Goal: Information Seeking & Learning: Find specific fact

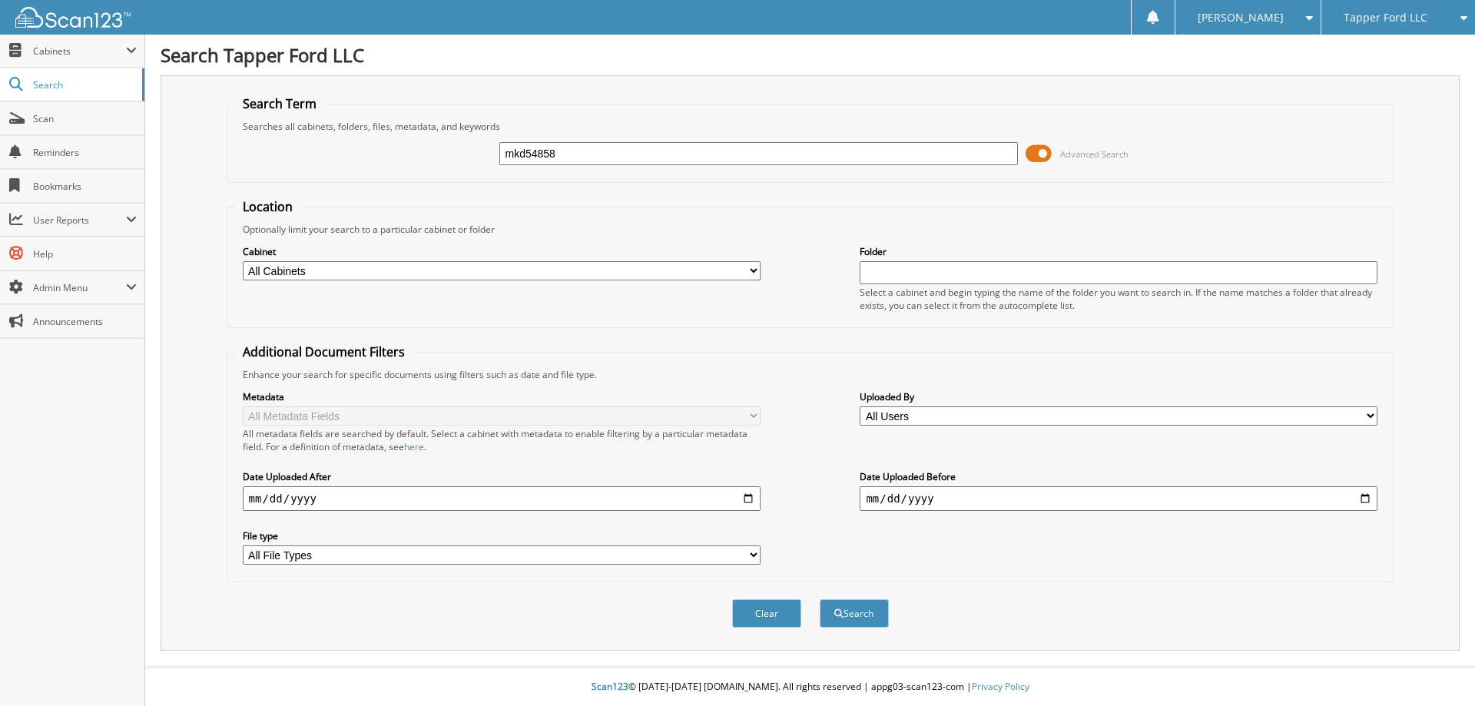
type input "mkd54858"
click at [820, 599] on button "Search" at bounding box center [854, 613] width 69 height 28
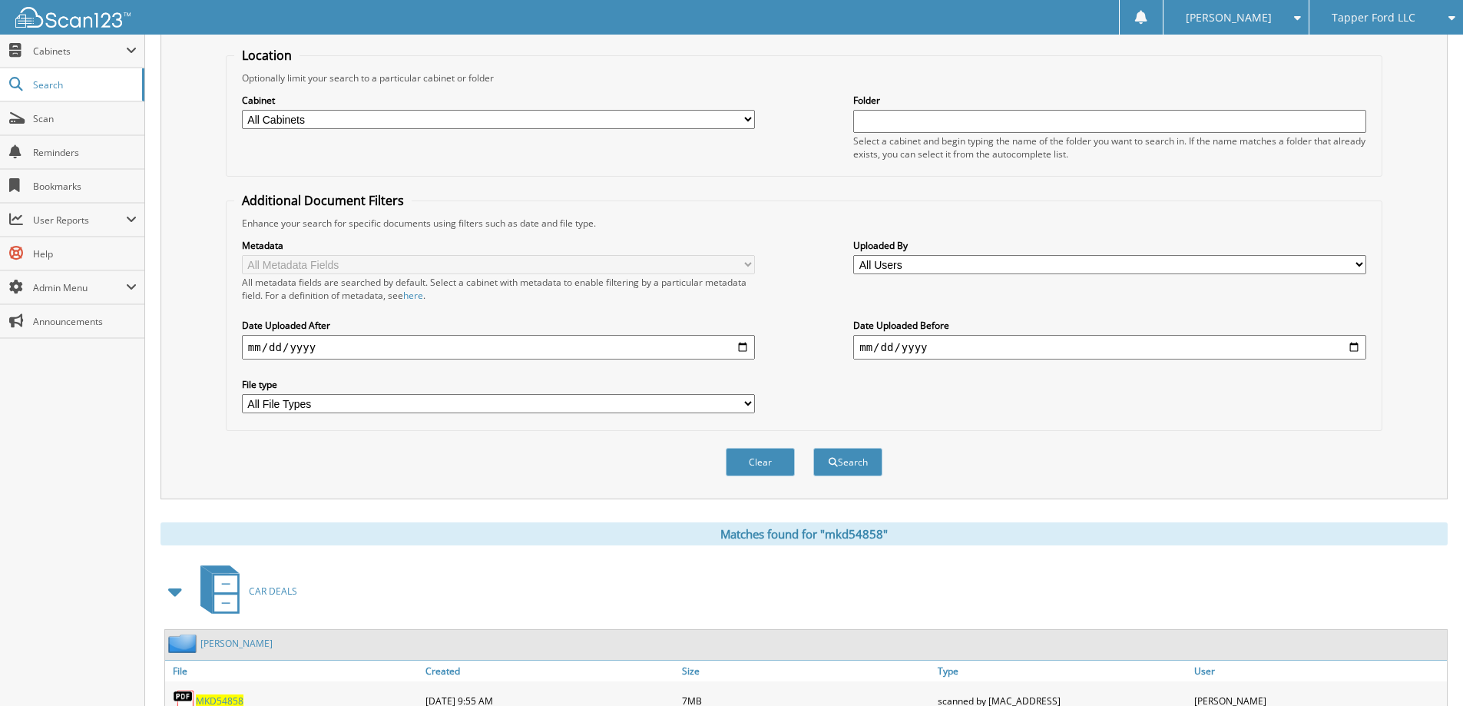
scroll to position [461, 0]
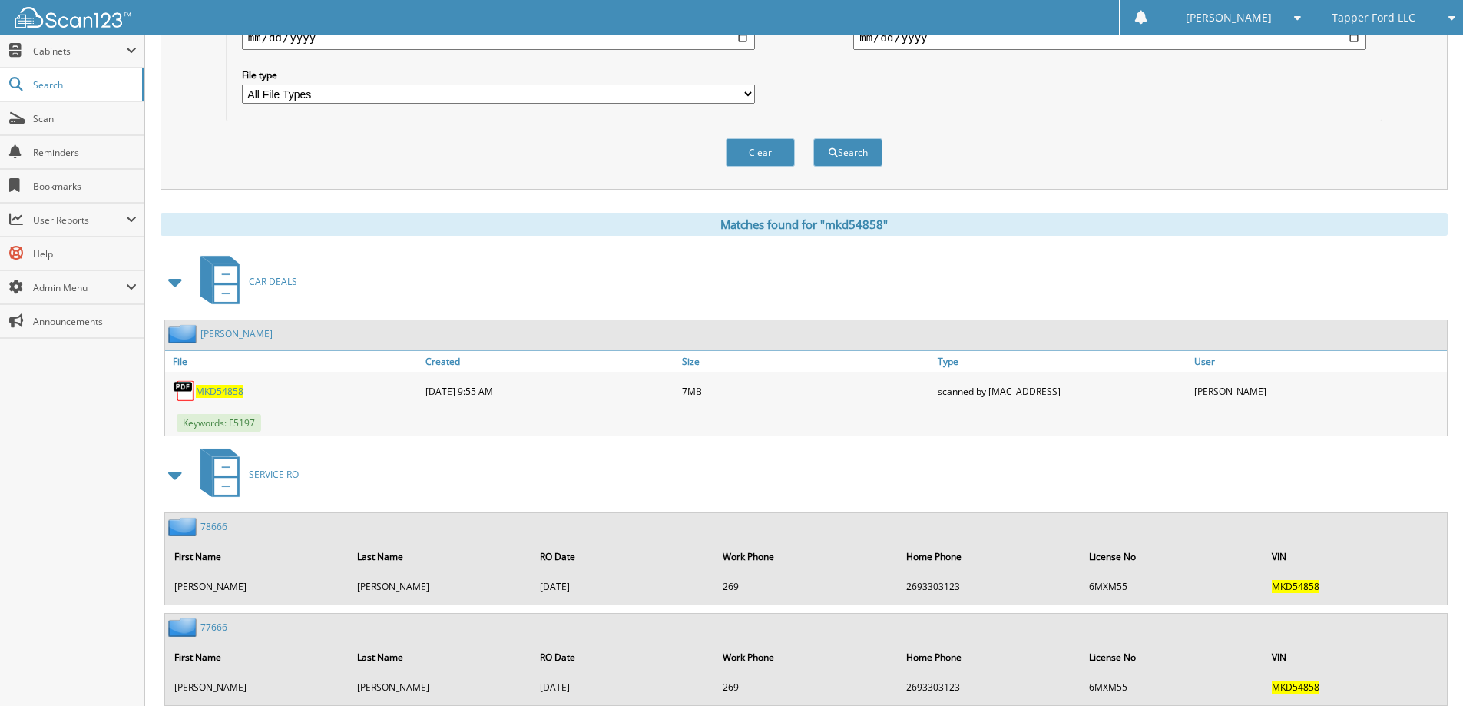
click at [224, 392] on span "MKD54858" at bounding box center [220, 391] width 48 height 13
